Goal: Task Accomplishment & Management: Manage account settings

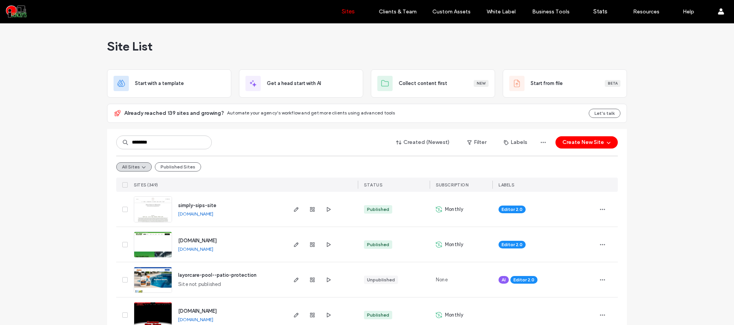
type input "********"
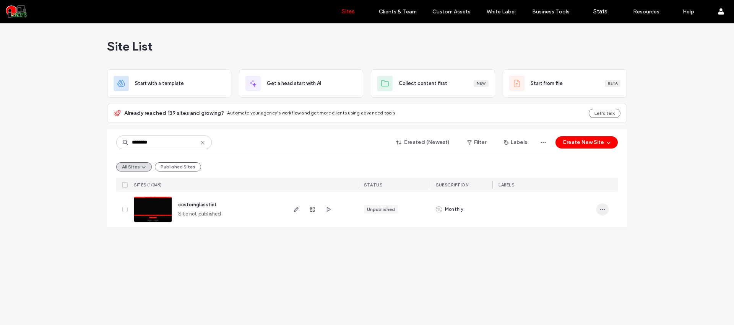
click at [604, 209] on use "button" at bounding box center [602, 209] width 5 height 1
click at [587, 246] on span "Duplicate Site" at bounding box center [572, 244] width 34 height 8
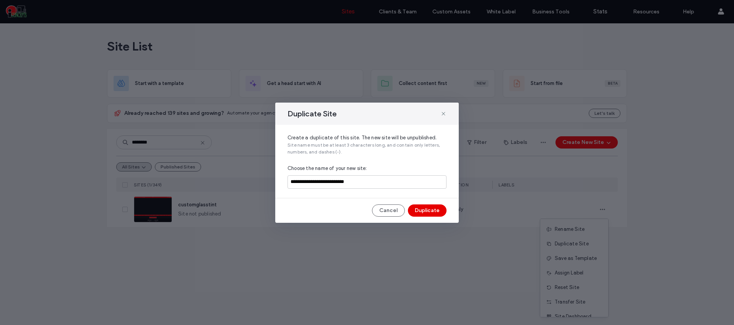
click at [437, 210] on button "Duplicate" at bounding box center [427, 210] width 39 height 12
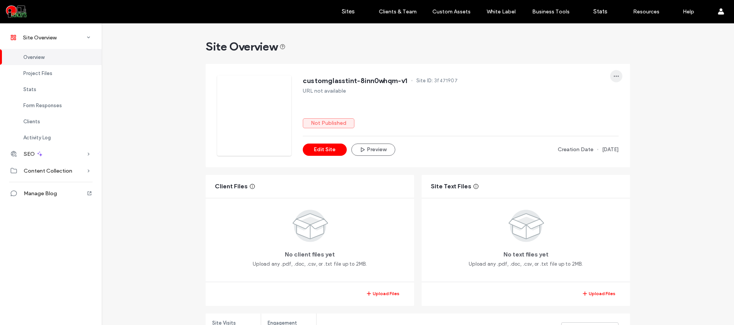
click at [617, 78] on span "button" at bounding box center [616, 76] width 12 height 12
click at [610, 152] on div "Transfer Site" at bounding box center [585, 154] width 68 height 15
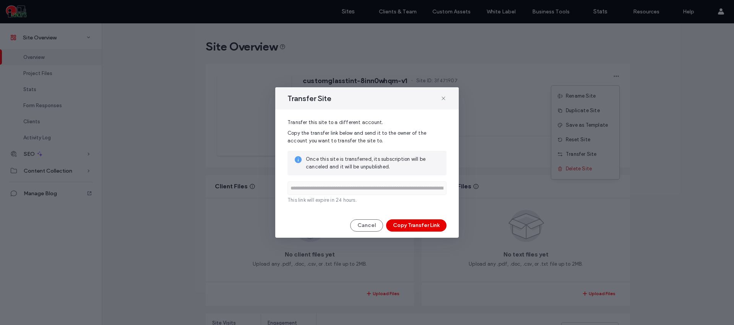
click at [424, 224] on button "Copy Transfer Link" at bounding box center [416, 225] width 60 height 12
click at [360, 223] on button "Cancel" at bounding box center [366, 225] width 33 height 12
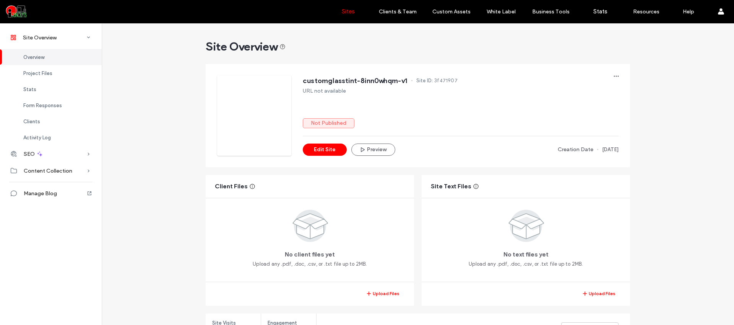
click at [350, 13] on label "Sites" at bounding box center [348, 11] width 13 height 7
